Goal: Transaction & Acquisition: Purchase product/service

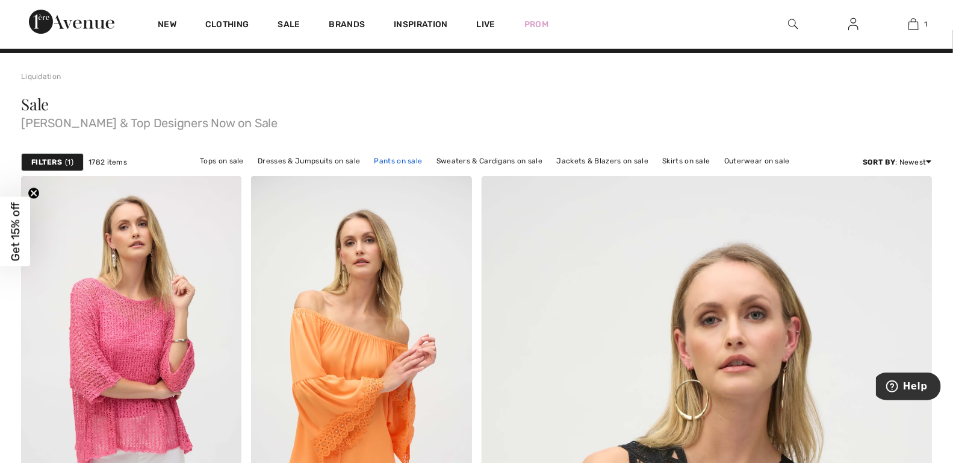
scroll to position [18, 0]
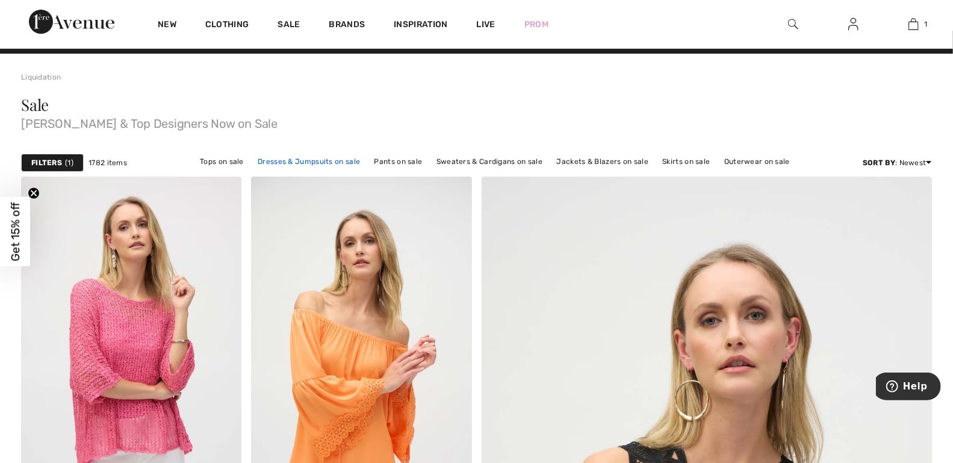
click at [325, 158] on link "Dresses & Jumpsuits on sale" at bounding box center [309, 162] width 114 height 16
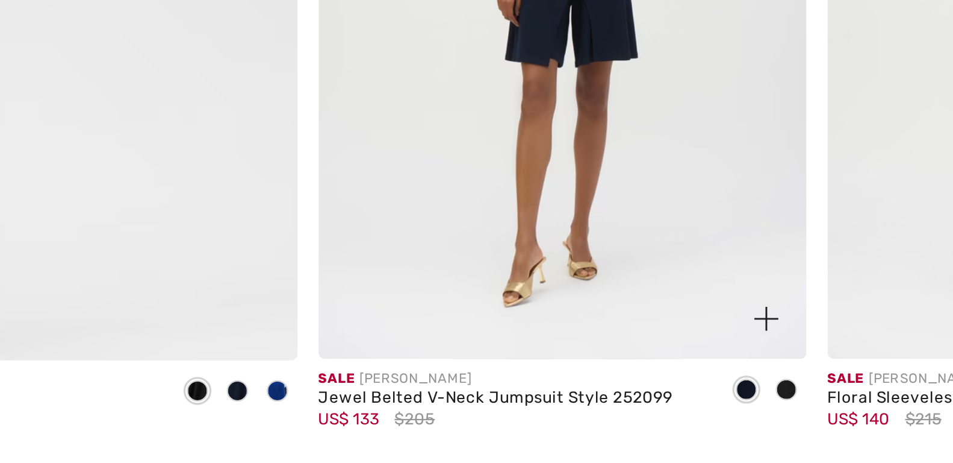
scroll to position [3535, 0]
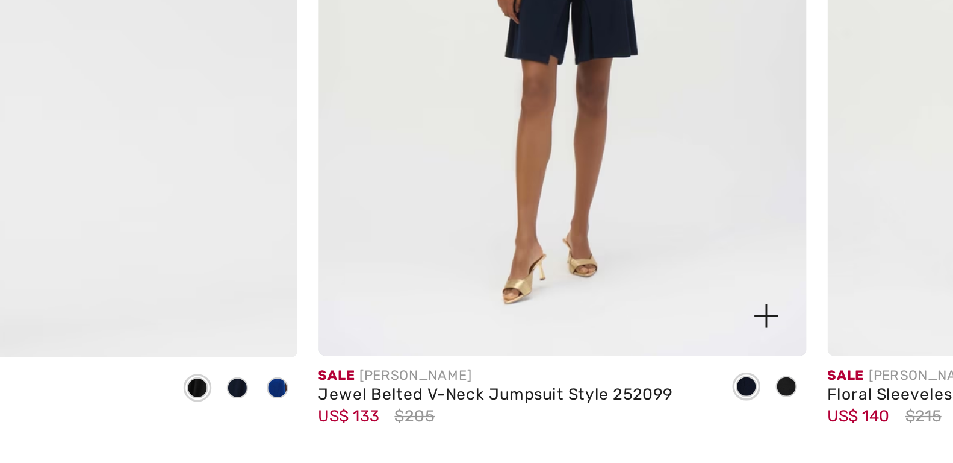
click at [693, 420] on span at bounding box center [693, 421] width 10 height 10
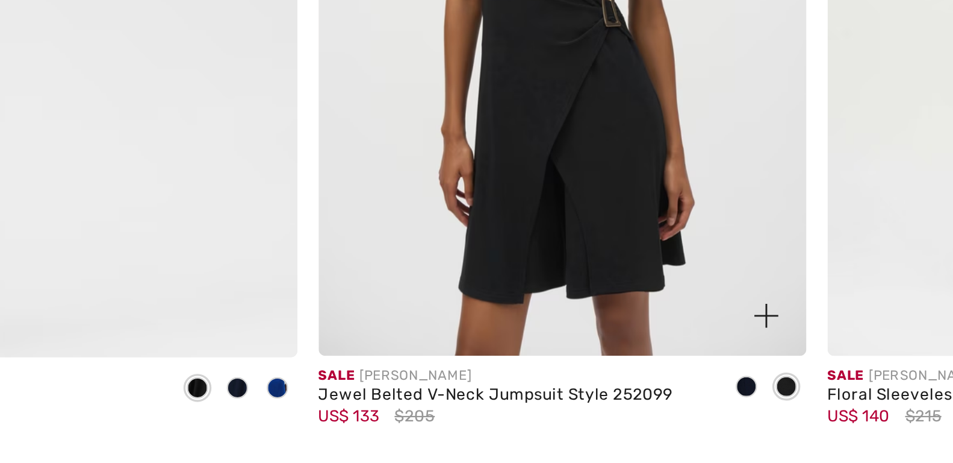
click at [675, 420] on span at bounding box center [675, 421] width 10 height 10
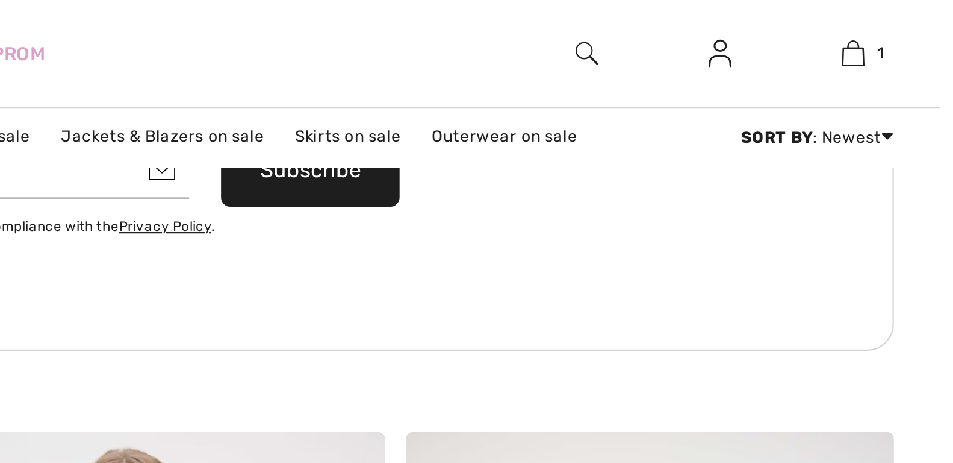
scroll to position [3028, 0]
click at [857, 28] on img at bounding box center [854, 24] width 10 height 14
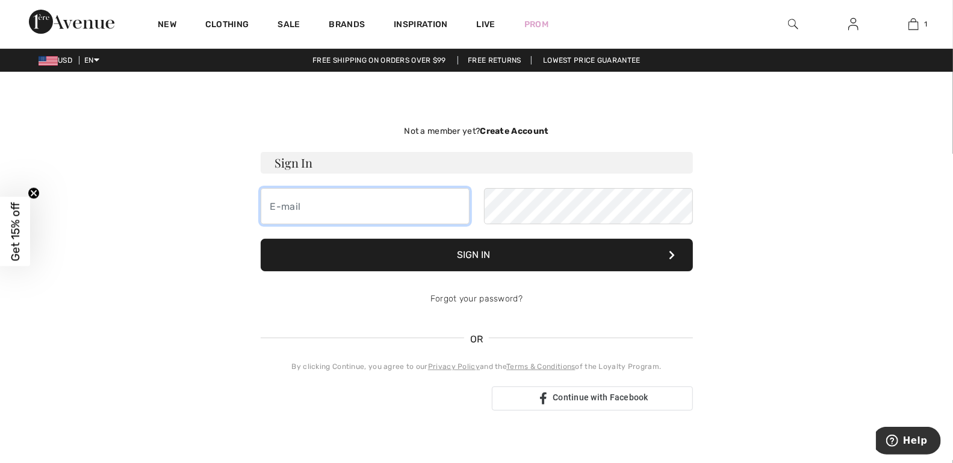
click at [420, 201] on input "email" at bounding box center [365, 206] width 209 height 36
type input "[EMAIL_ADDRESS][DOMAIN_NAME]"
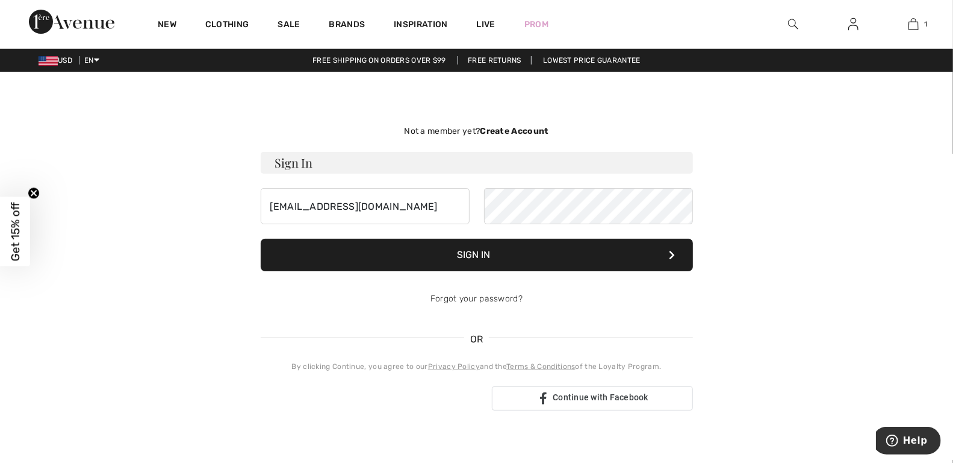
click at [469, 251] on button "Sign In" at bounding box center [477, 254] width 432 height 33
click at [562, 238] on button "Sign In" at bounding box center [477, 254] width 432 height 33
click at [463, 247] on button "Sign In" at bounding box center [477, 254] width 432 height 33
click at [482, 298] on link "Forgot your password?" at bounding box center [477, 298] width 92 height 10
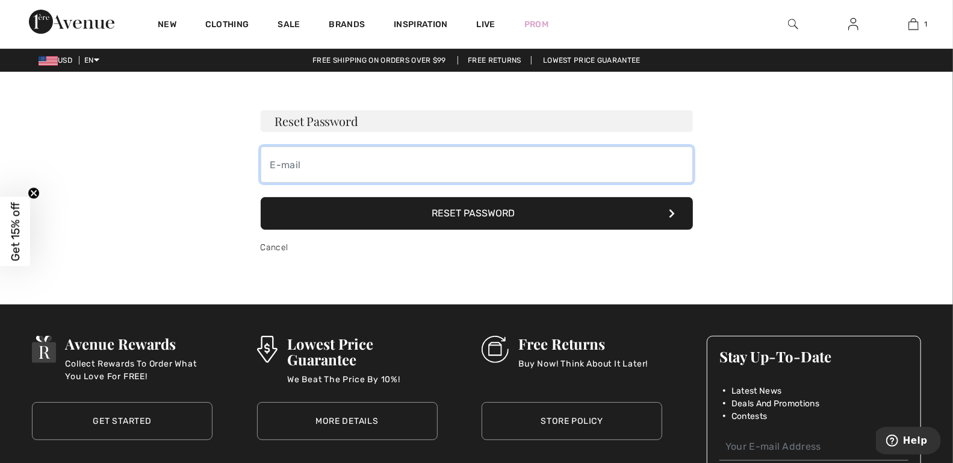
click at [353, 167] on input "email" at bounding box center [477, 164] width 432 height 36
type input "[EMAIL_ADDRESS][DOMAIN_NAME]"
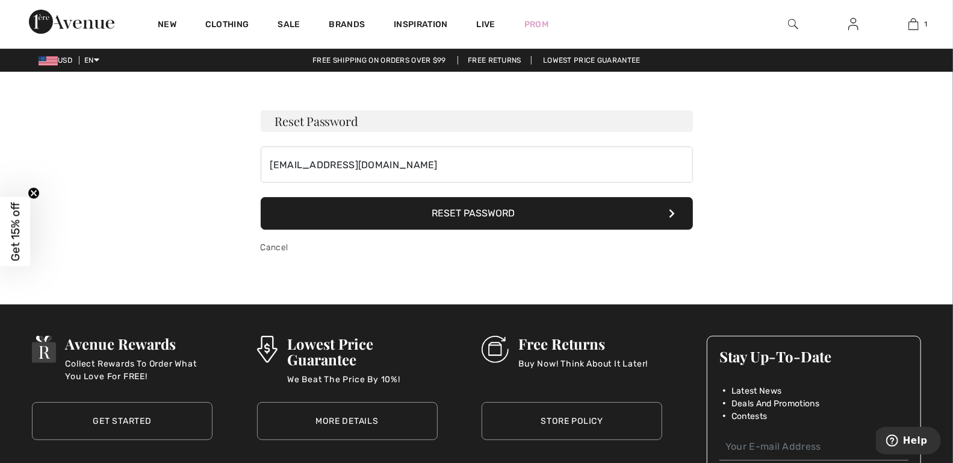
click at [414, 218] on button "Reset Password" at bounding box center [477, 213] width 432 height 33
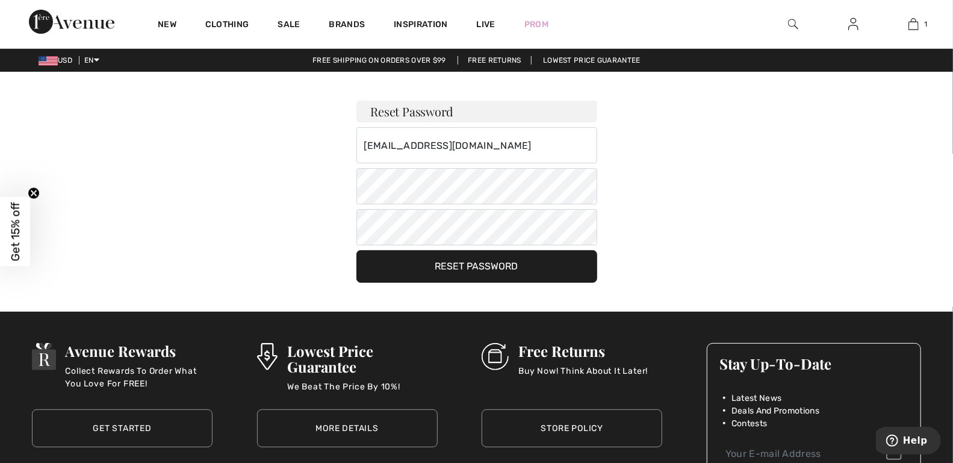
click at [451, 259] on button "Reset Password" at bounding box center [477, 266] width 241 height 33
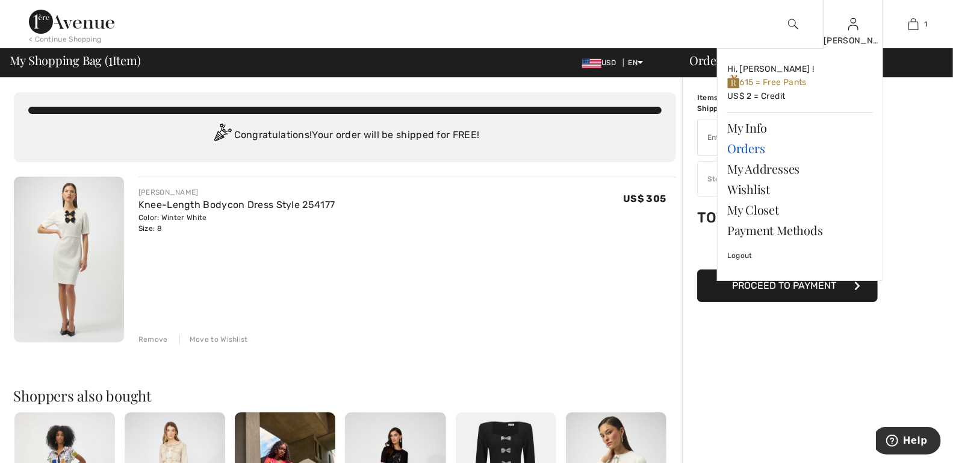
click at [755, 150] on link "Orders" at bounding box center [801, 148] width 146 height 20
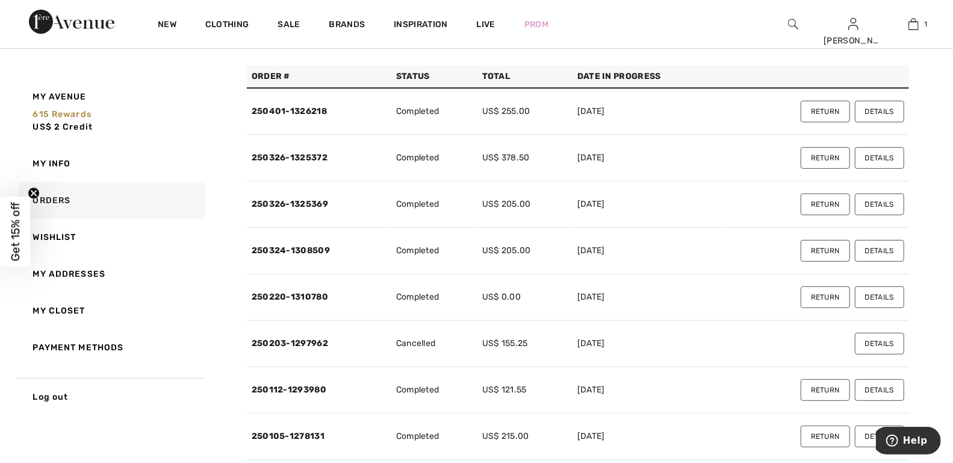
scroll to position [85, 0]
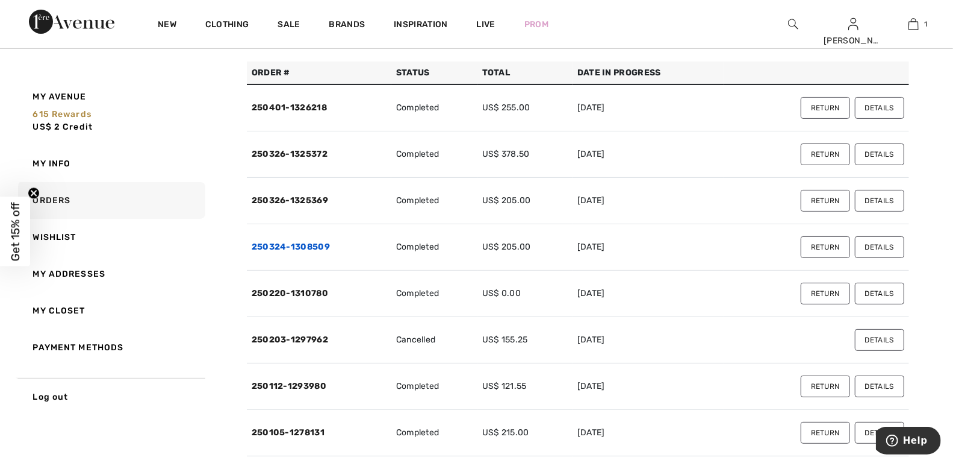
click at [305, 243] on link "250324-1308509" at bounding box center [291, 247] width 78 height 10
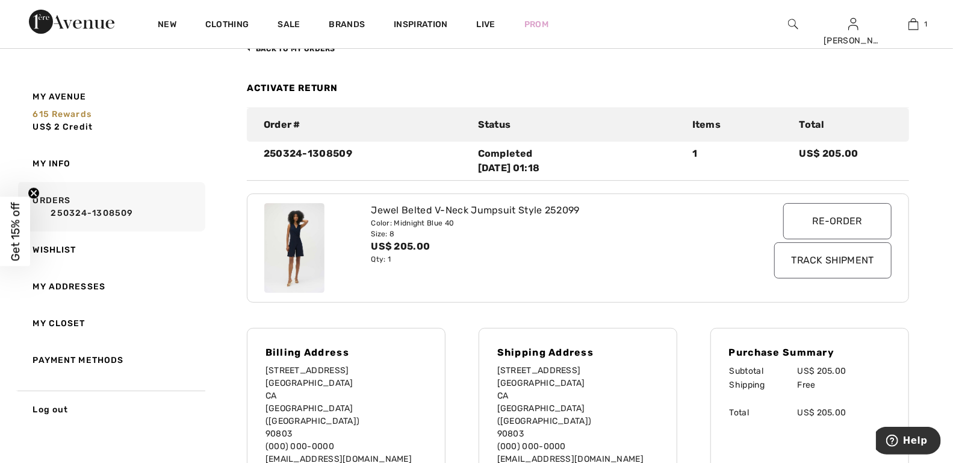
click at [299, 224] on img at bounding box center [294, 248] width 60 height 90
click at [823, 216] on input "Re-order" at bounding box center [838, 221] width 108 height 36
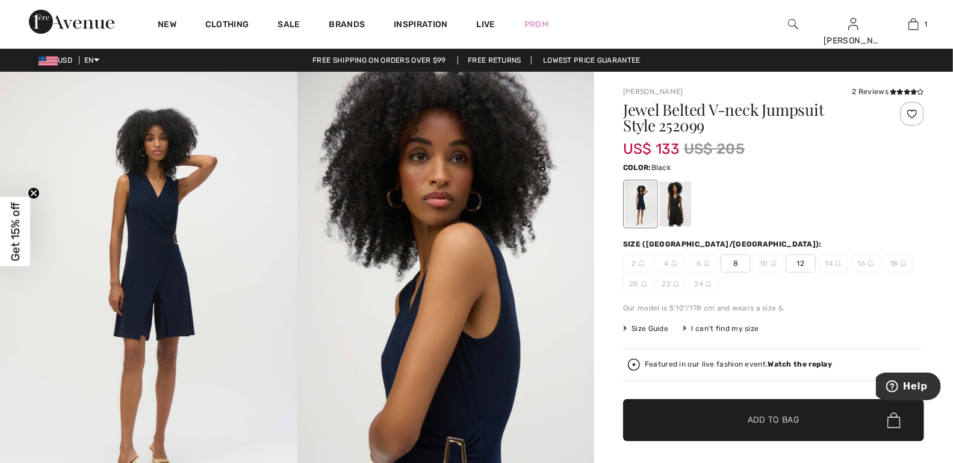
click at [683, 208] on div at bounding box center [675, 203] width 31 height 45
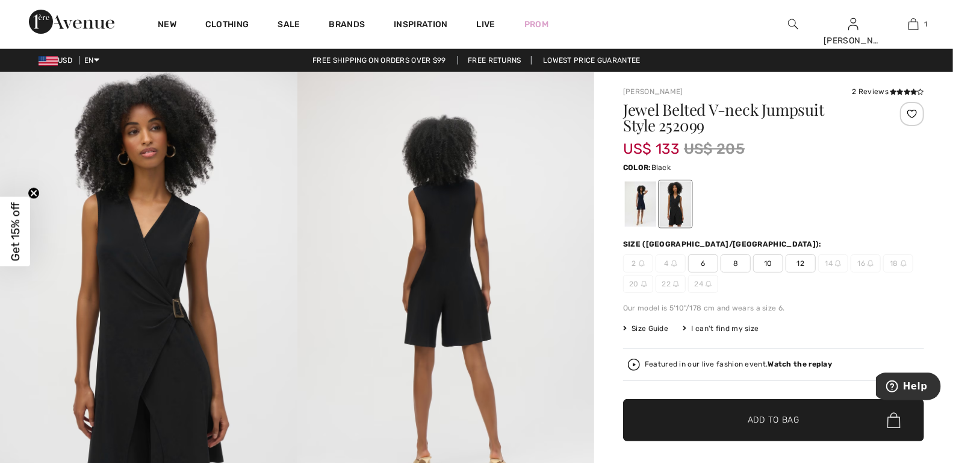
click at [770, 264] on span "10" at bounding box center [768, 263] width 30 height 18
click at [750, 422] on span "Add to Bag" at bounding box center [774, 420] width 52 height 13
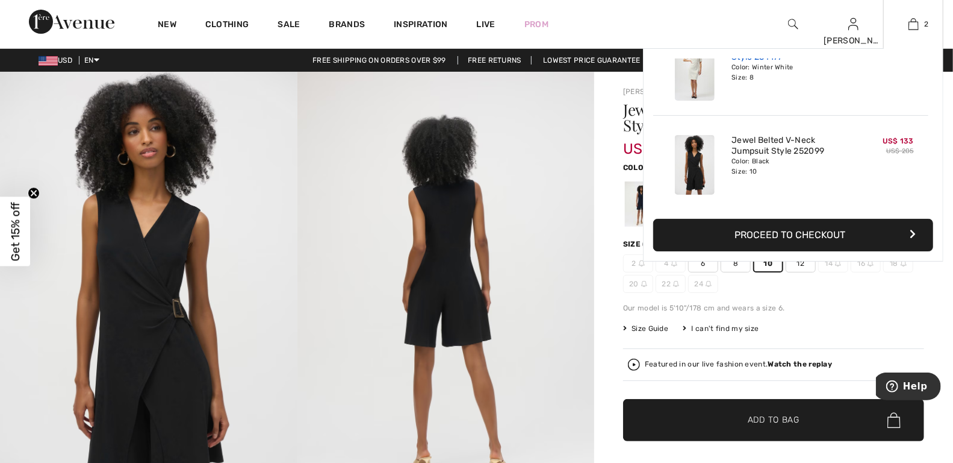
click at [741, 58] on link "Knee-Length Bodycon Dress Style 254177" at bounding box center [791, 52] width 119 height 22
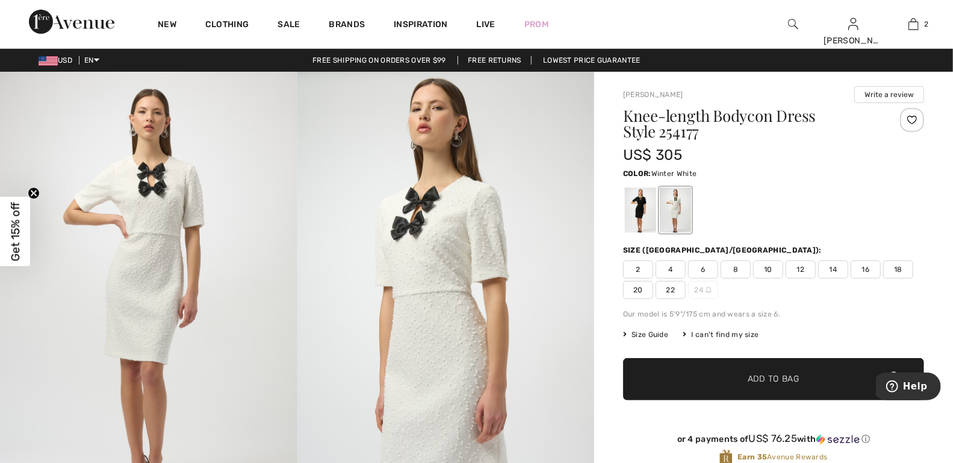
click at [766, 267] on span "10" at bounding box center [768, 269] width 30 height 18
click at [635, 210] on div at bounding box center [640, 209] width 31 height 45
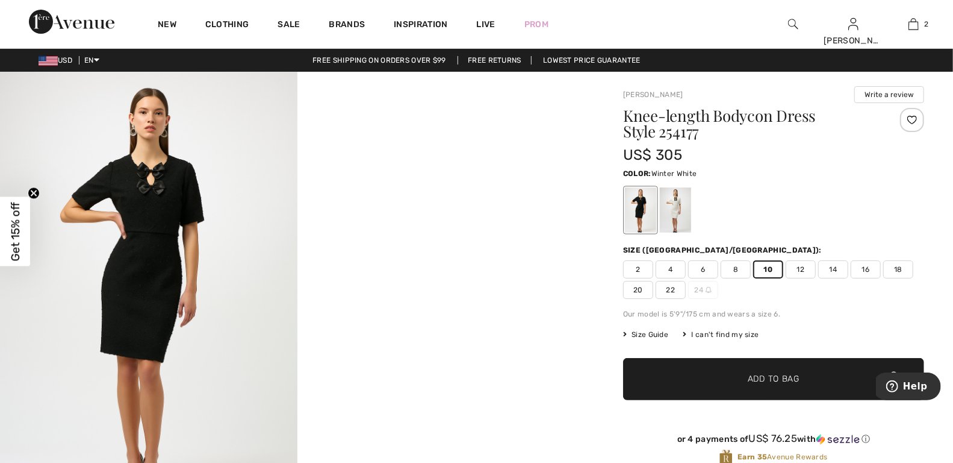
click at [687, 208] on div at bounding box center [675, 209] width 31 height 45
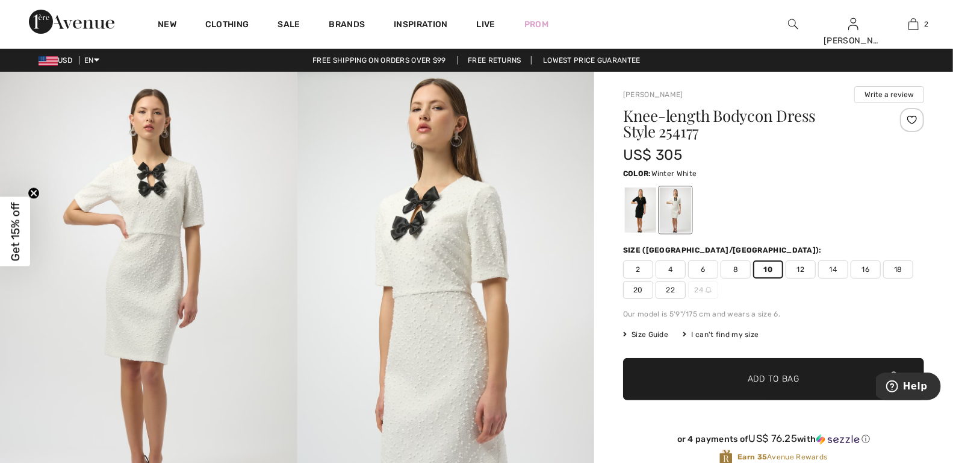
click at [481, 272] on img at bounding box center [447, 295] width 298 height 446
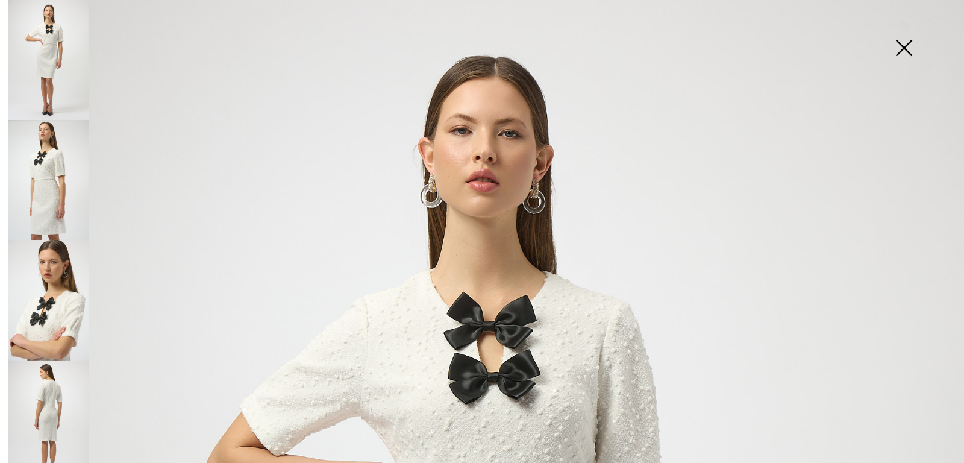
click at [902, 40] on img at bounding box center [903, 49] width 60 height 62
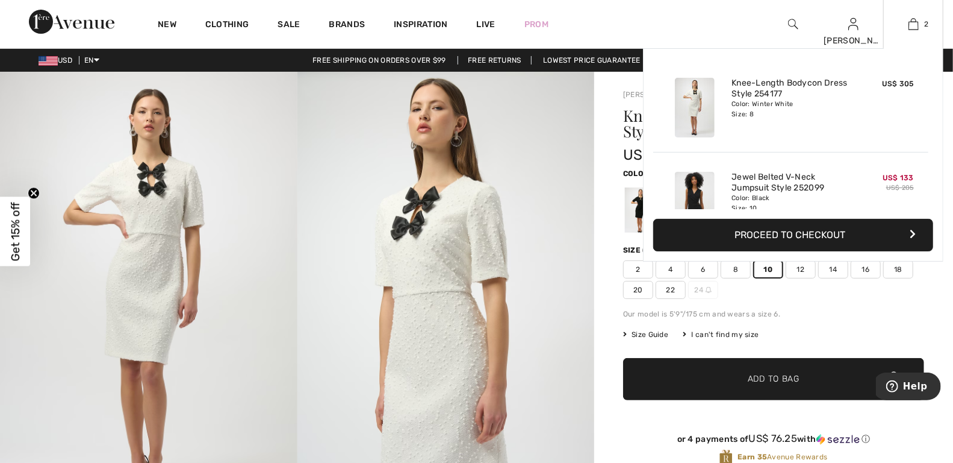
click at [759, 99] on div "Color: Winter White Size: 8" at bounding box center [791, 108] width 119 height 19
click at [909, 25] on img at bounding box center [914, 24] width 10 height 14
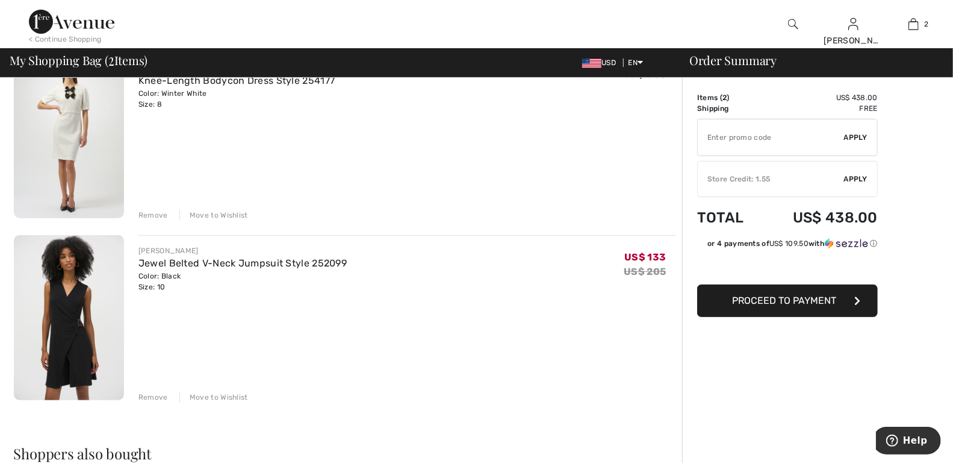
scroll to position [128, 0]
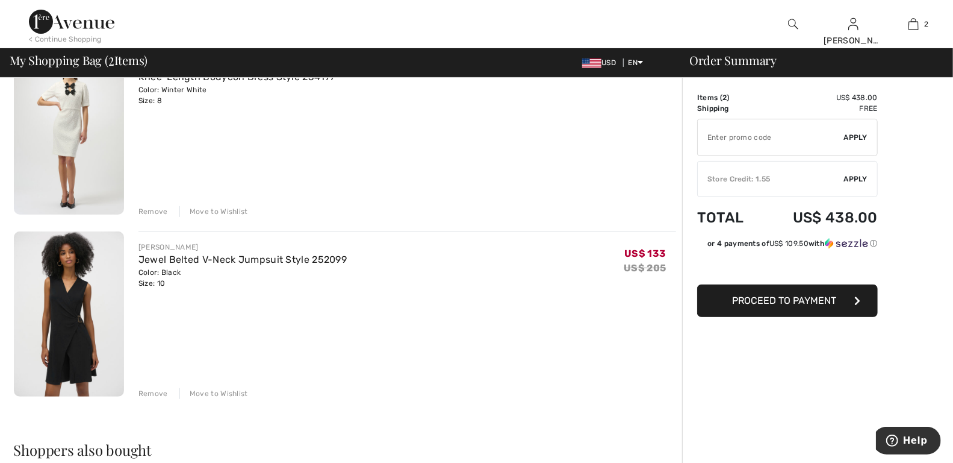
click at [920, 192] on div "Order Summary Details Items ( 2 ) US$ 438.00 Promo code US$ 0.00 Shipping Free …" at bounding box center [817, 426] width 271 height 952
click at [208, 210] on div "Move to Wishlist" at bounding box center [213, 211] width 69 height 11
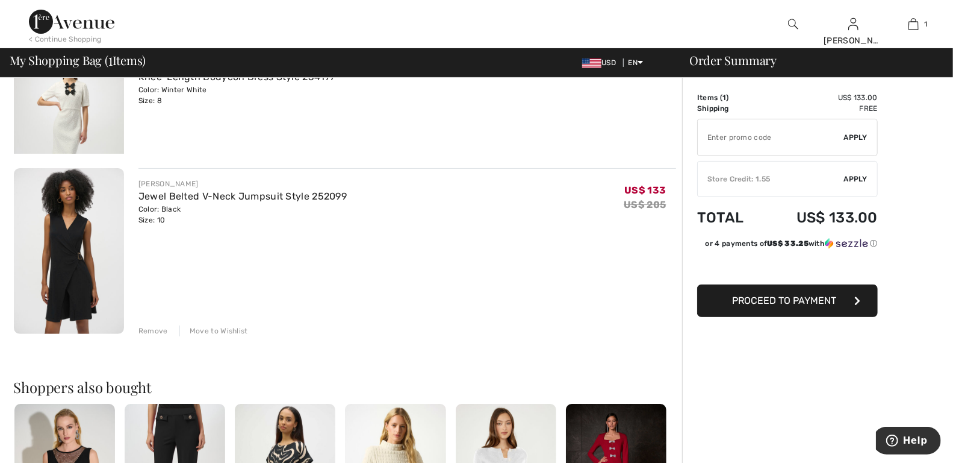
scroll to position [113, 0]
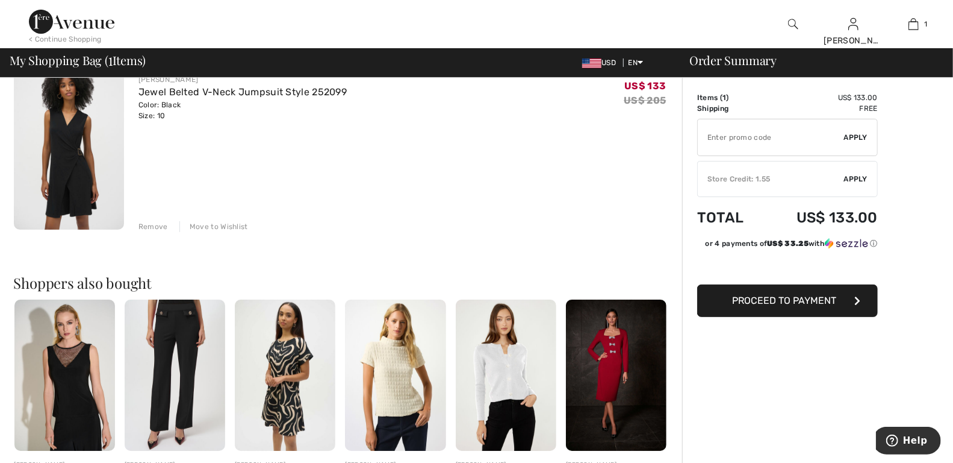
click at [744, 135] on input "TEXT" at bounding box center [771, 137] width 146 height 36
click at [853, 137] on span "Apply" at bounding box center [856, 137] width 24 height 11
click at [849, 175] on span "Apply" at bounding box center [856, 178] width 24 height 11
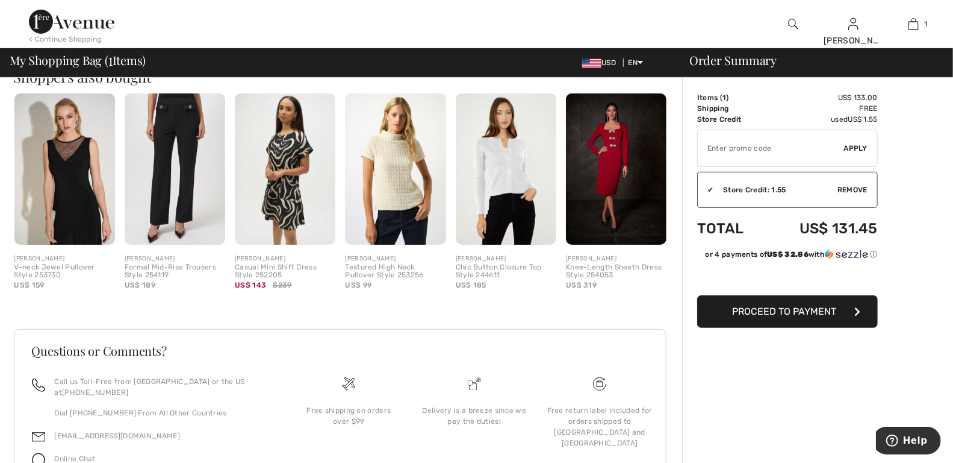
scroll to position [0, 0]
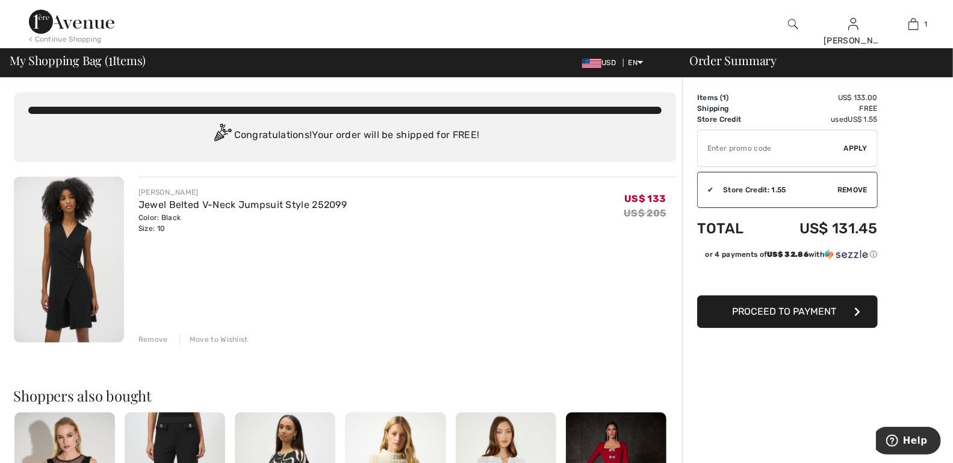
click at [103, 230] on img at bounding box center [69, 259] width 110 height 166
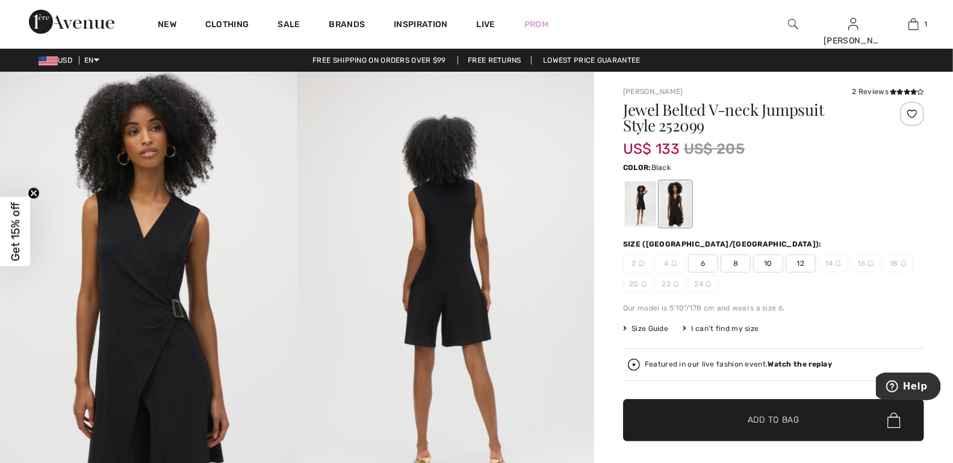
click at [486, 260] on img at bounding box center [447, 295] width 298 height 446
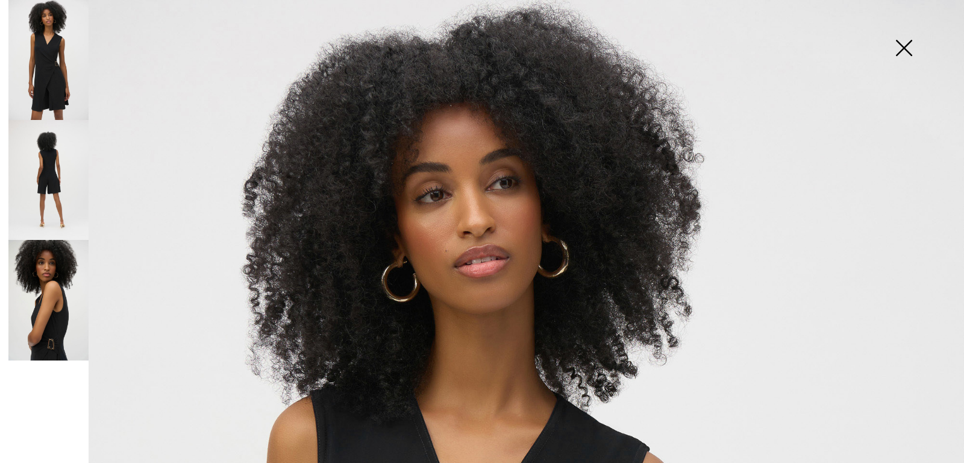
click at [63, 303] on img at bounding box center [48, 300] width 80 height 120
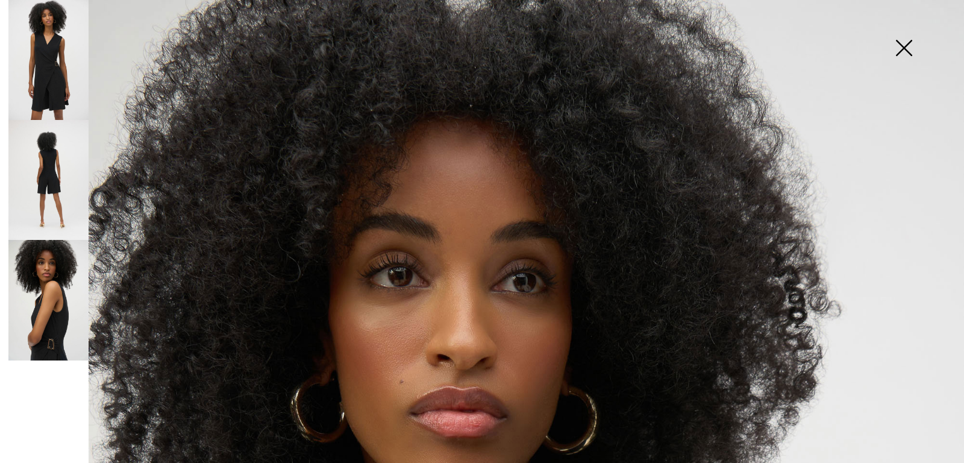
click at [57, 172] on img at bounding box center [48, 180] width 80 height 120
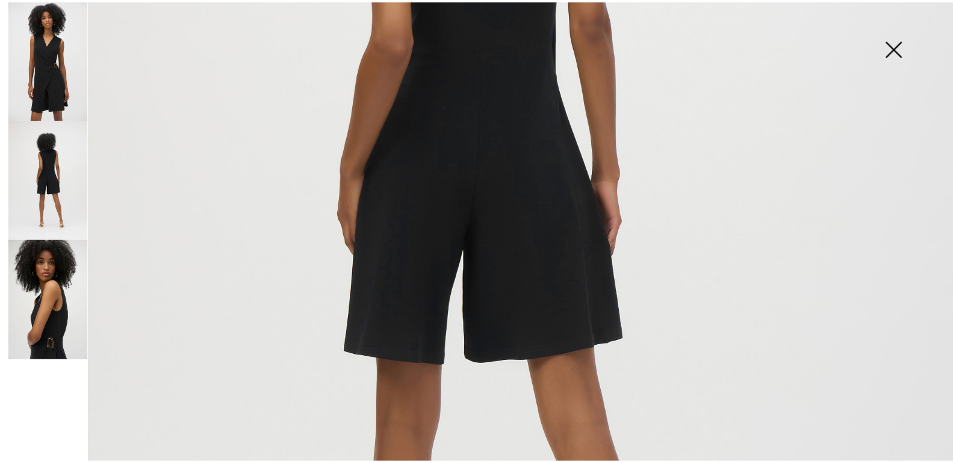
scroll to position [537, 0]
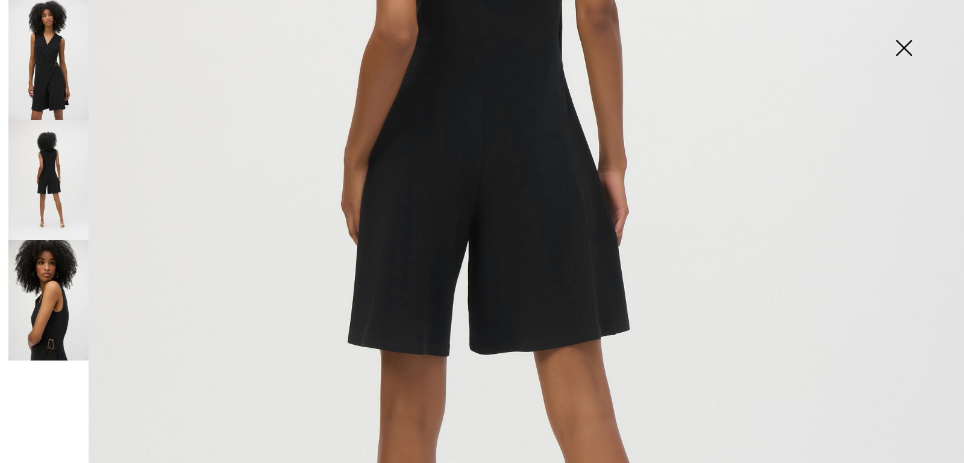
click at [34, 70] on img at bounding box center [48, 60] width 80 height 120
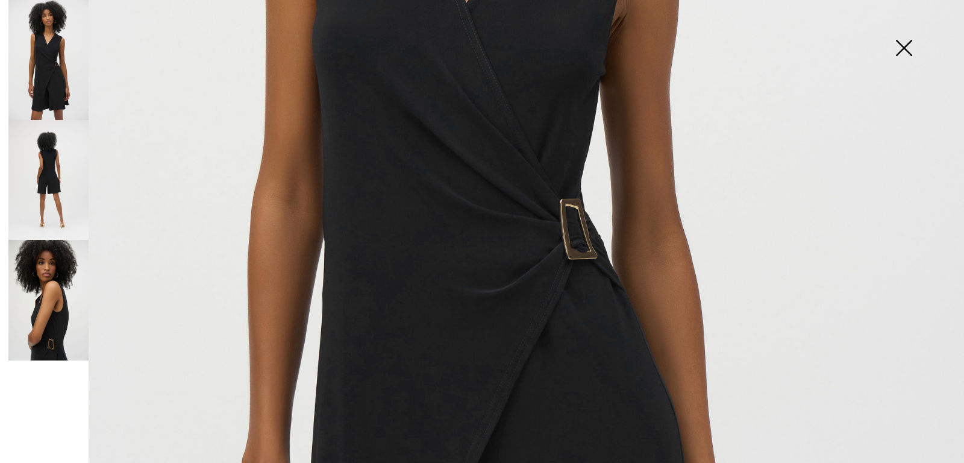
click at [904, 52] on img at bounding box center [903, 49] width 60 height 62
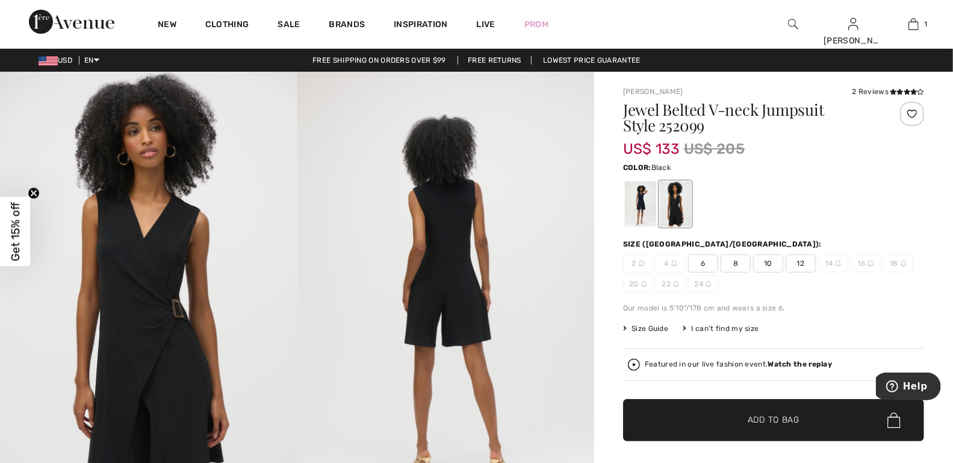
click at [870, 85] on div "Joseph Ribkoff 2 Reviews 2 Reviews Jewel Belted V-neck Jumpsuit Style 252099 US…" at bounding box center [773, 460] width 359 height 776
click at [893, 94] on icon at bounding box center [893, 92] width 7 height 6
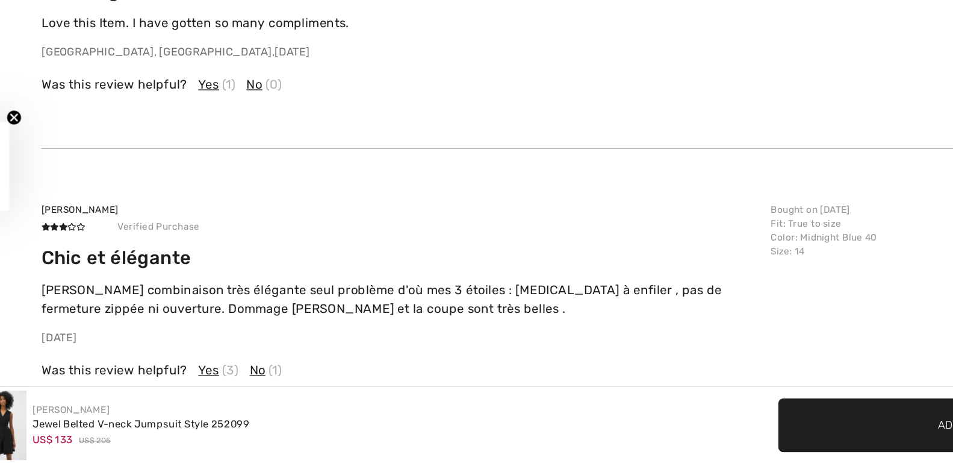
scroll to position [1814, 0]
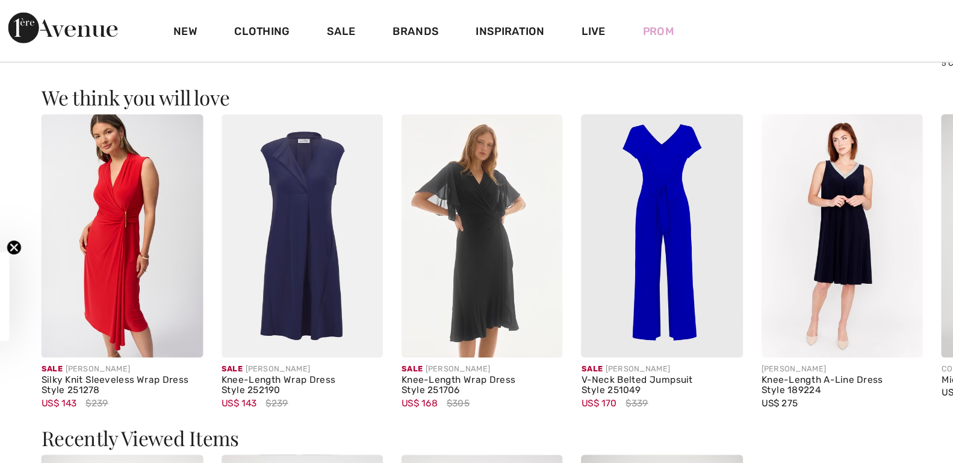
click at [318, 238] on img at bounding box center [259, 183] width 126 height 189
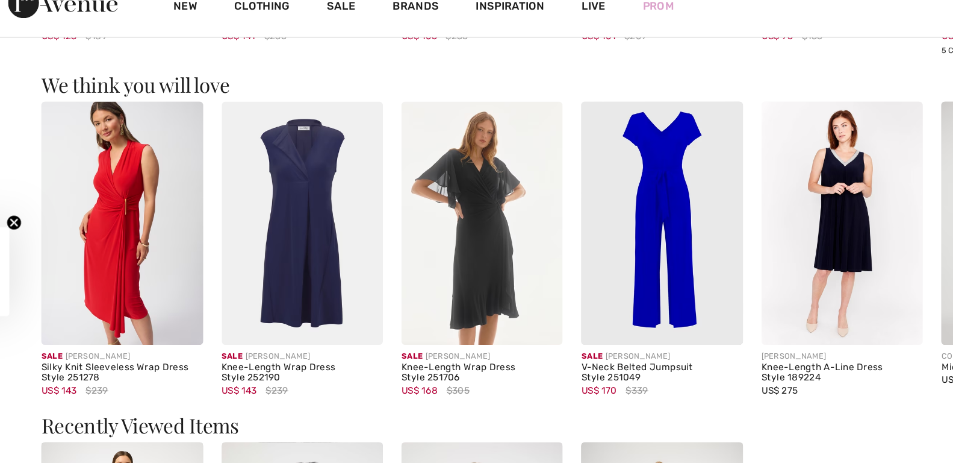
scroll to position [1162, 0]
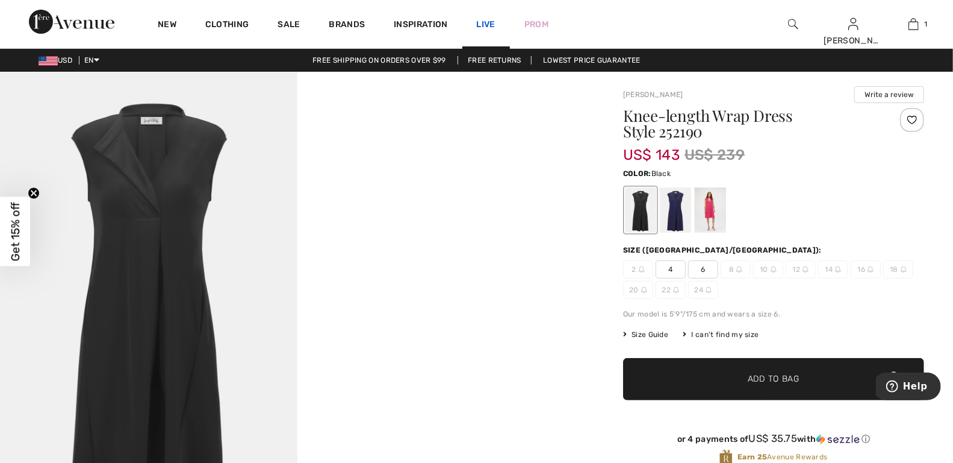
click at [488, 25] on link "Live" at bounding box center [486, 24] width 19 height 13
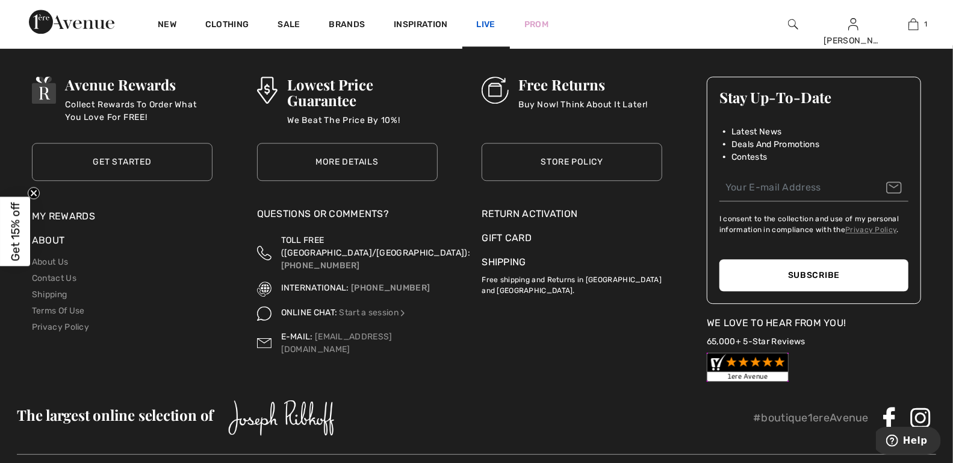
scroll to position [2093, 0]
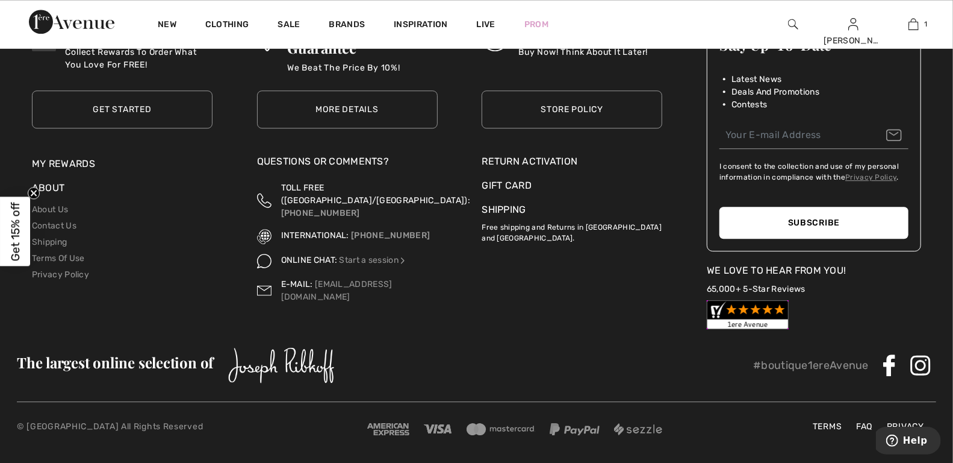
click at [33, 191] on circle "Close teaser" at bounding box center [33, 192] width 11 height 11
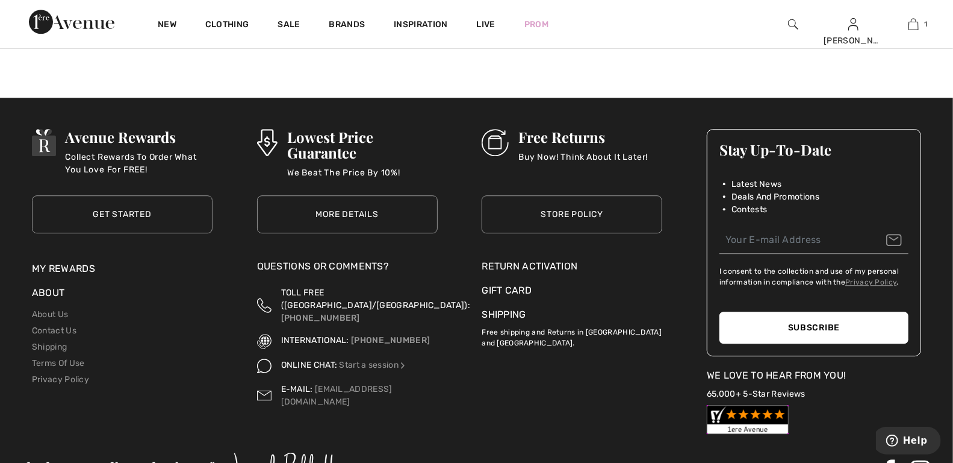
scroll to position [1987, 0]
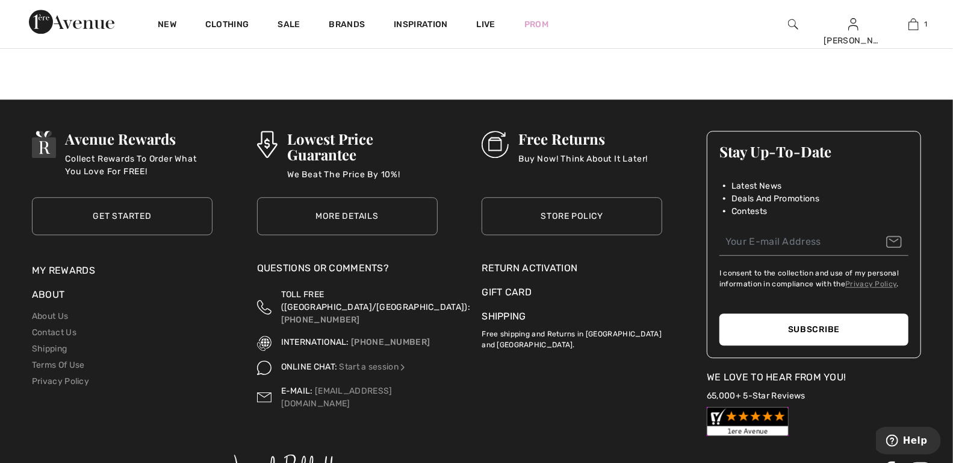
click at [120, 169] on p "Collect Rewards To Order What You Love For FREE!" at bounding box center [139, 164] width 147 height 24
click at [118, 207] on link "Get Started" at bounding box center [122, 216] width 181 height 38
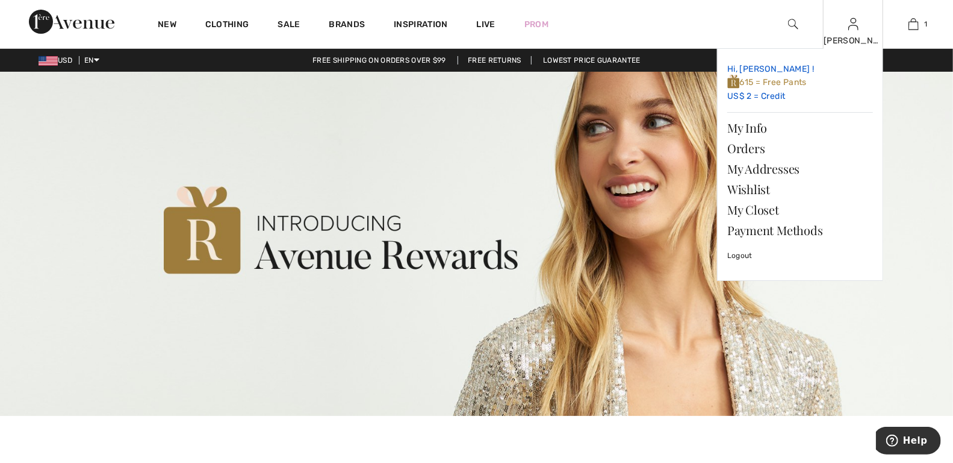
click at [788, 77] on span "615 = Free Pants" at bounding box center [767, 82] width 79 height 10
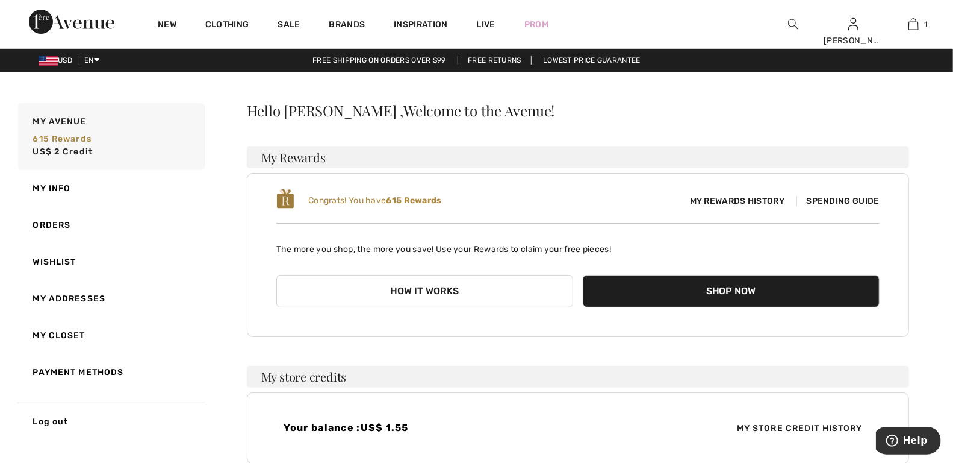
click at [441, 291] on button "How it works" at bounding box center [424, 291] width 297 height 33
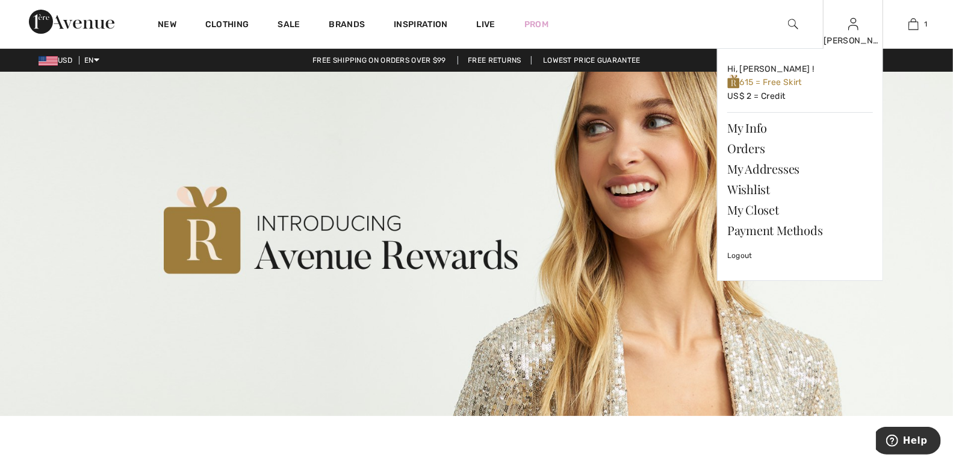
click at [859, 34] on div "Kathryn Hi, Kathryn ! 615 = Free Skirt US$ 2 = Credit My Info Orders My Address…" at bounding box center [853, 24] width 60 height 48
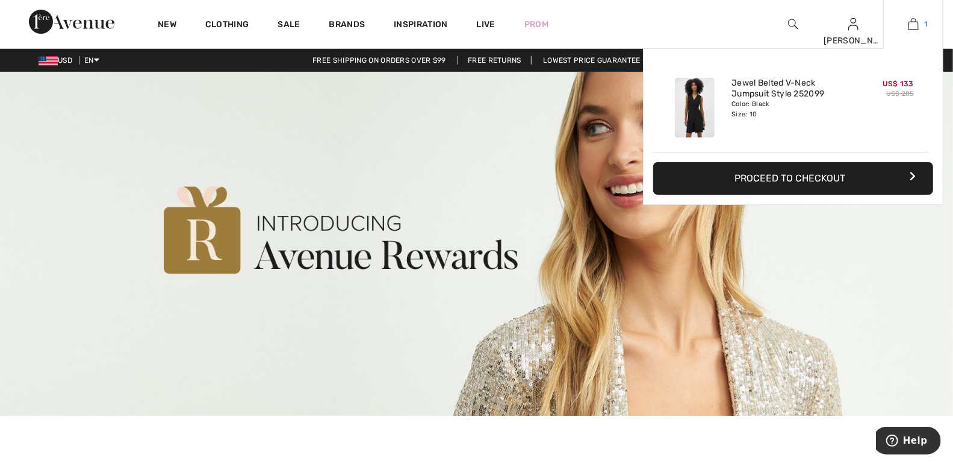
click at [906, 19] on link "1" at bounding box center [913, 24] width 59 height 14
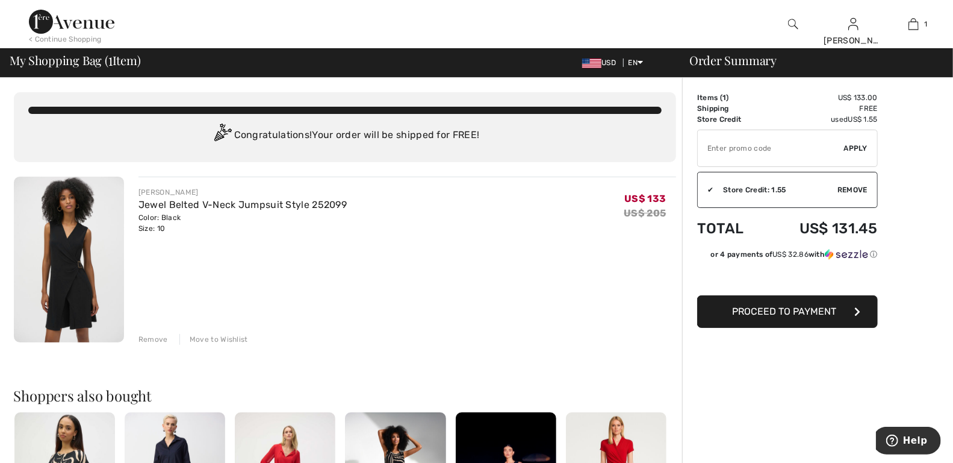
click at [762, 308] on span "Proceed to Payment" at bounding box center [785, 310] width 104 height 11
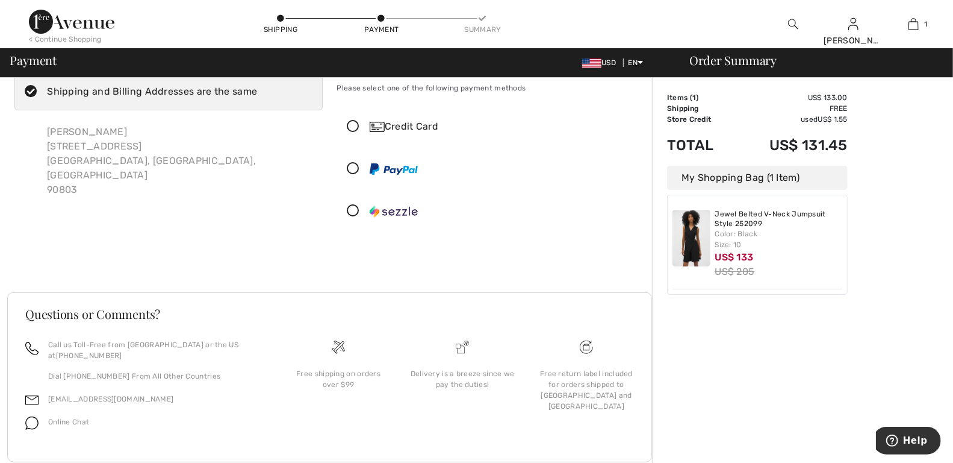
scroll to position [40, 0]
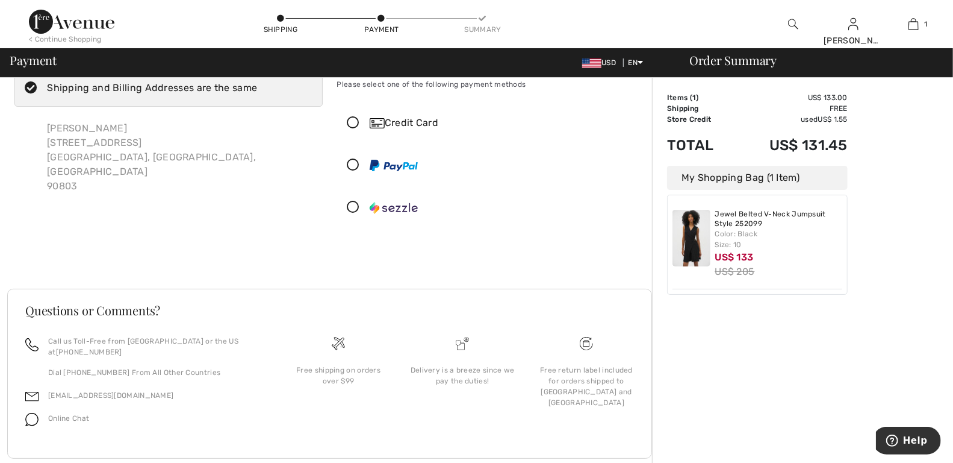
click at [351, 120] on icon at bounding box center [354, 123] width 32 height 13
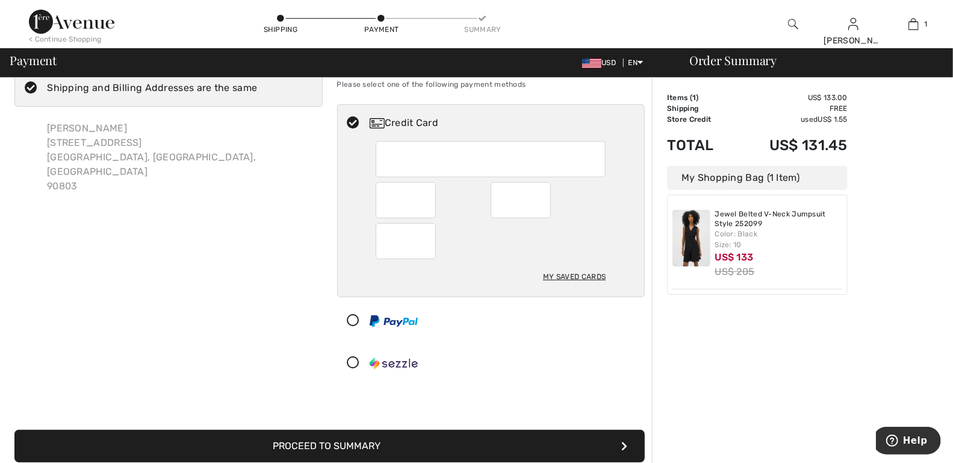
click at [703, 396] on div "Order Summary Details Items ( 1 ) US$ 133.00 Promo code US$ 0.00 Shipping Free …" at bounding box center [802, 356] width 301 height 639
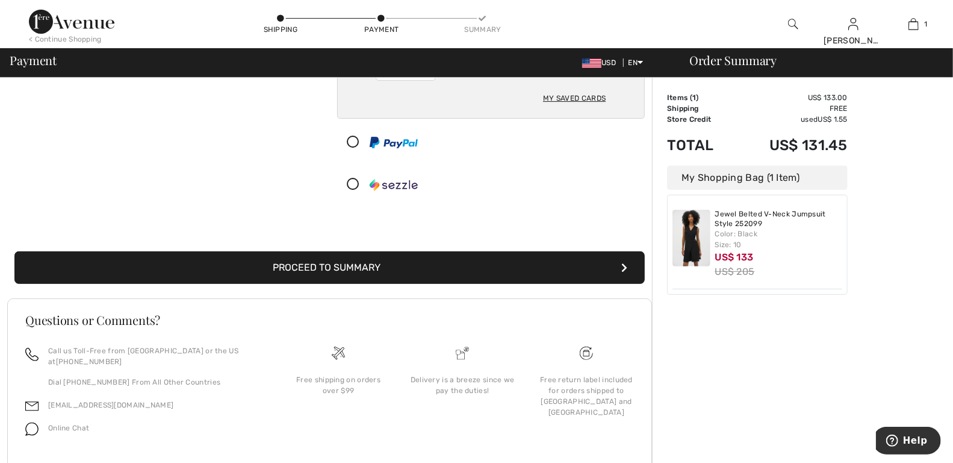
scroll to position [222, 0]
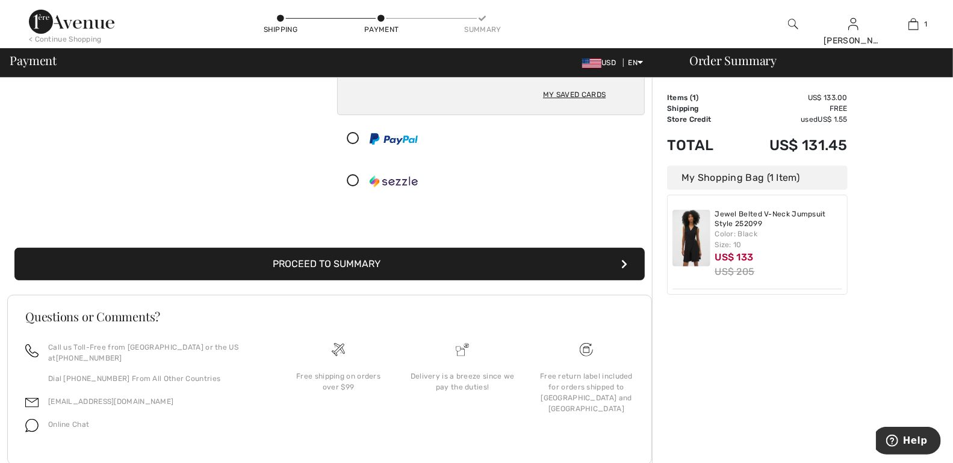
click at [283, 268] on button "Proceed to Summary" at bounding box center [329, 264] width 631 height 33
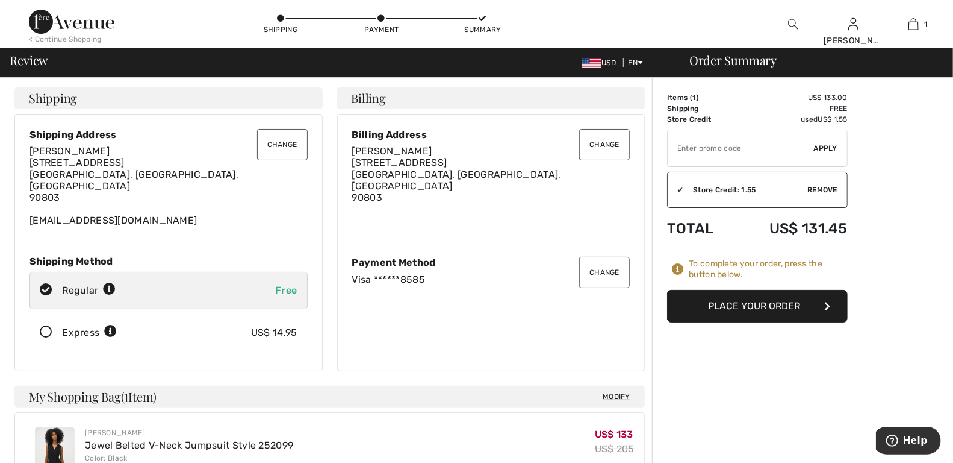
click at [750, 304] on button "Place Your Order" at bounding box center [757, 306] width 181 height 33
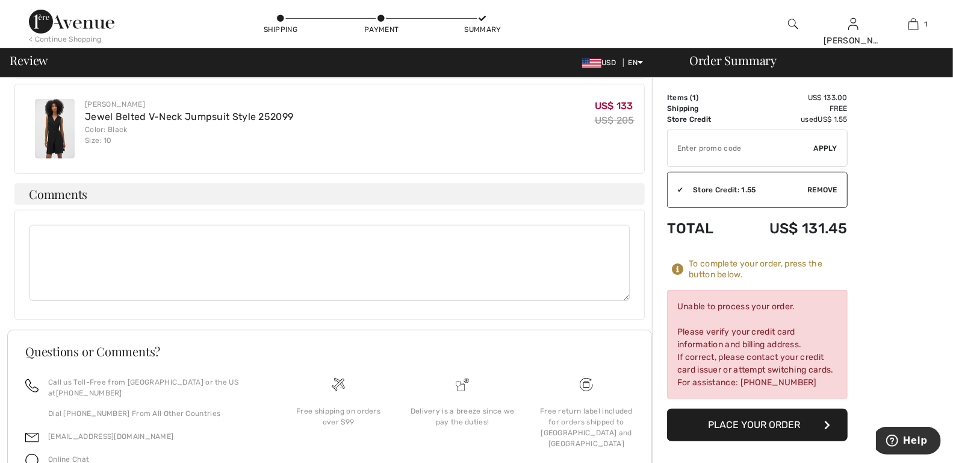
scroll to position [379, 0]
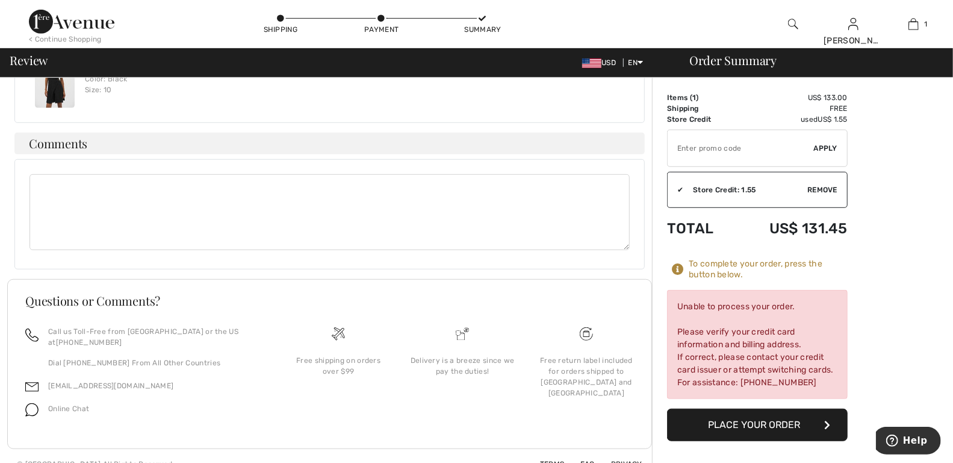
click at [723, 422] on button "Place Your Order" at bounding box center [757, 424] width 181 height 33
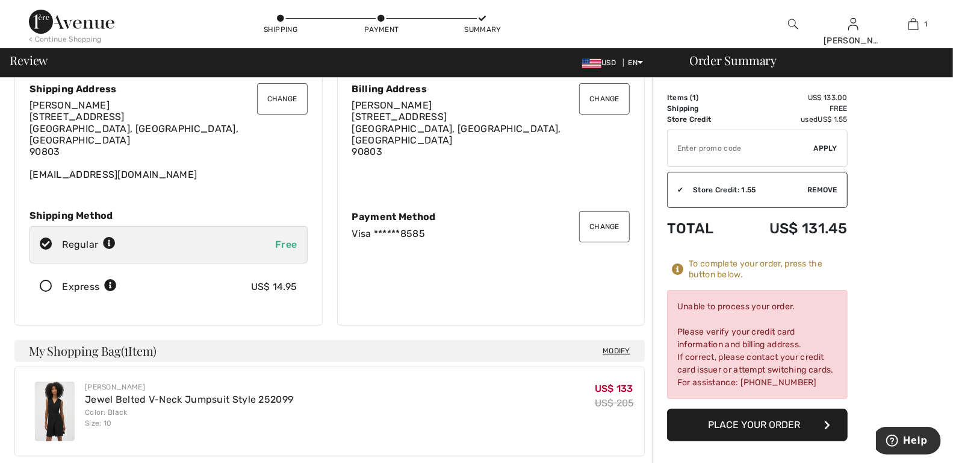
scroll to position [0, 0]
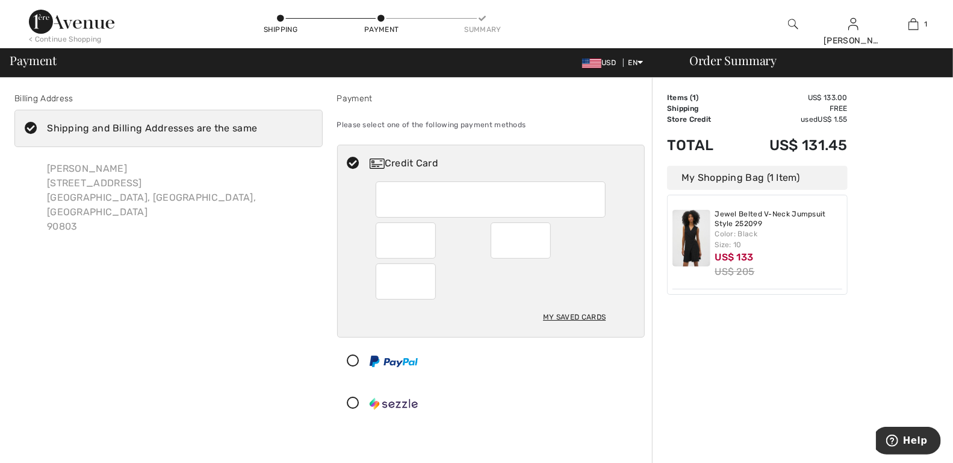
click at [384, 201] on div at bounding box center [491, 199] width 230 height 36
click at [743, 311] on div "Order Summary Details Items ( 1 ) US$ 133.00 Promo code US$ 0.00 Shipping Free …" at bounding box center [802, 397] width 301 height 639
click at [599, 310] on div "My Saved Cards" at bounding box center [574, 317] width 63 height 20
radio input "true"
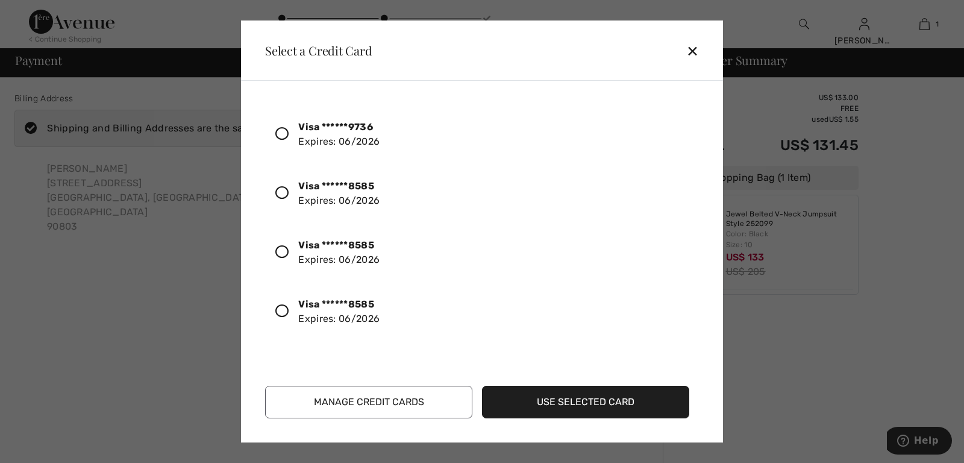
click at [354, 187] on strong "Visa ******8585" at bounding box center [336, 185] width 76 height 11
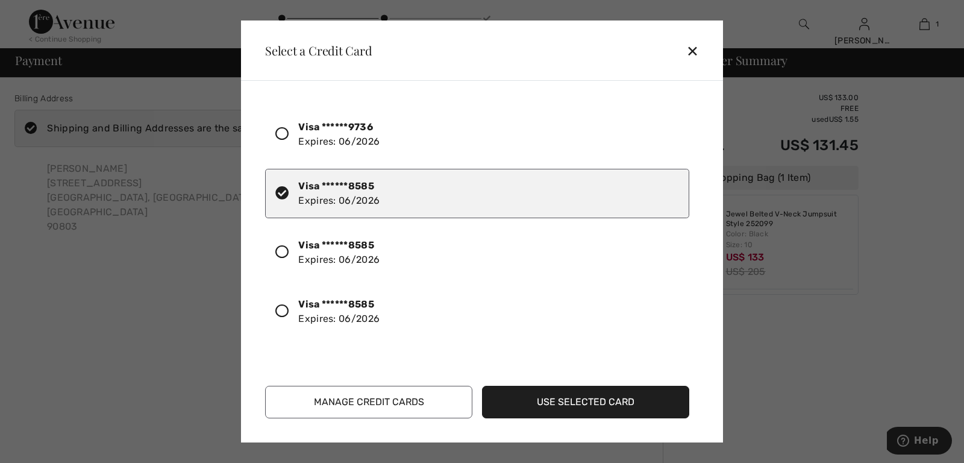
click at [555, 404] on button "Use Selected Card" at bounding box center [585, 401] width 207 height 33
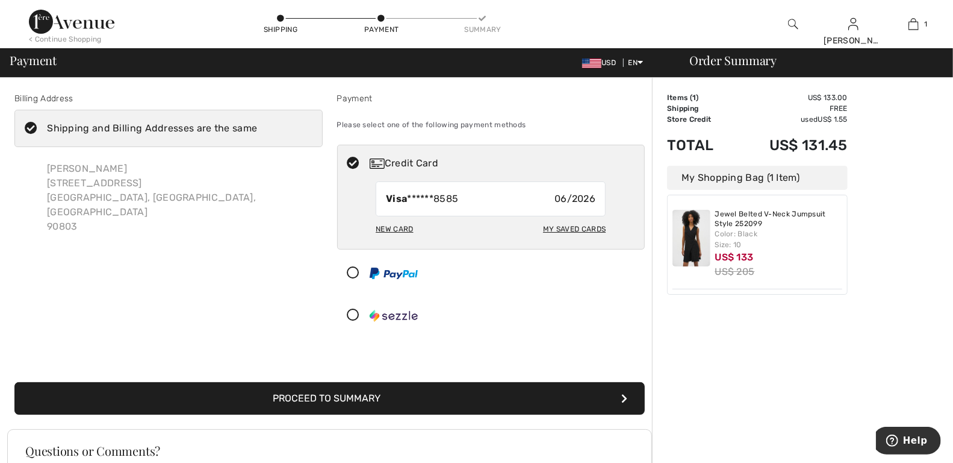
click at [385, 390] on button "Proceed to Summary" at bounding box center [329, 398] width 631 height 33
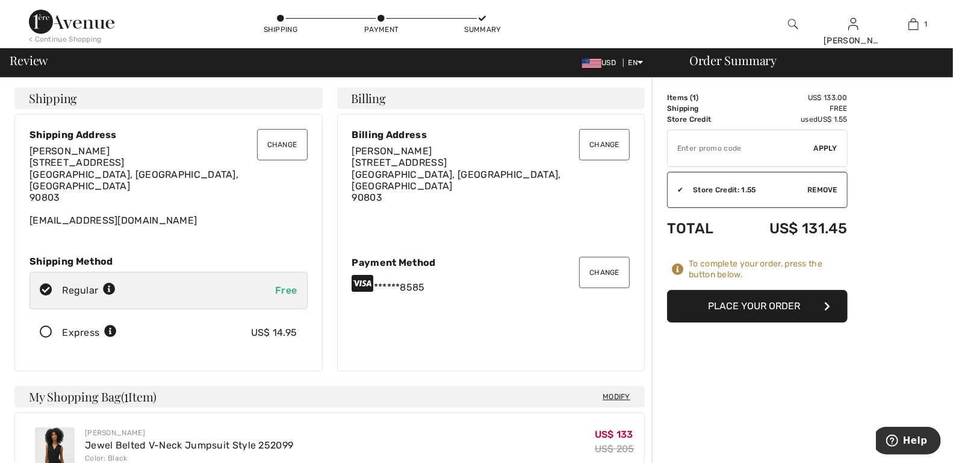
click at [754, 308] on button "Place Your Order" at bounding box center [757, 306] width 181 height 33
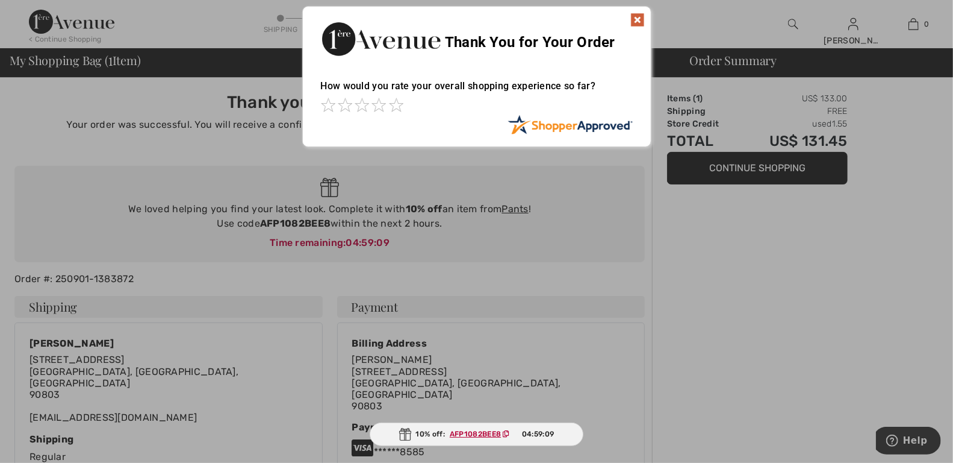
click at [640, 18] on img at bounding box center [638, 20] width 14 height 14
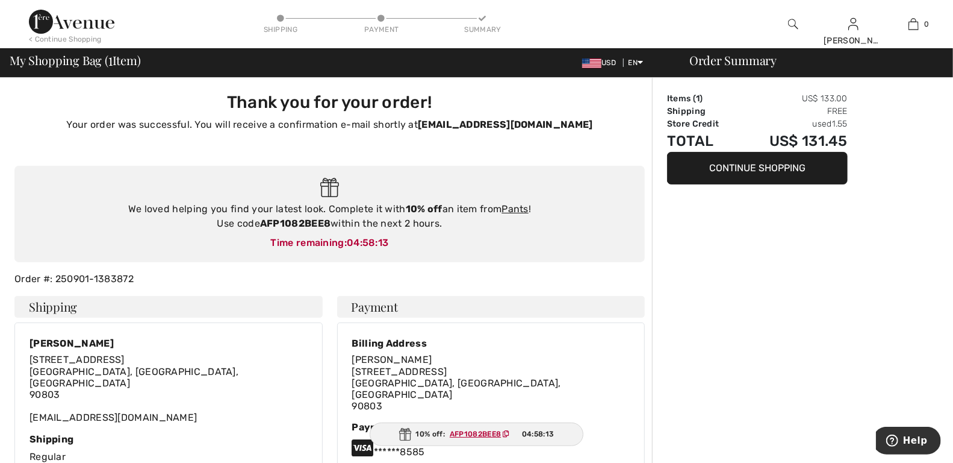
drag, startPoint x: 65, startPoint y: 3, endPoint x: 460, endPoint y: 256, distance: 469.1
click at [460, 256] on div "We loved helping you find your latest look. Complete it with 10% off an item fr…" at bounding box center [329, 214] width 631 height 97
